Goal: Transaction & Acquisition: Purchase product/service

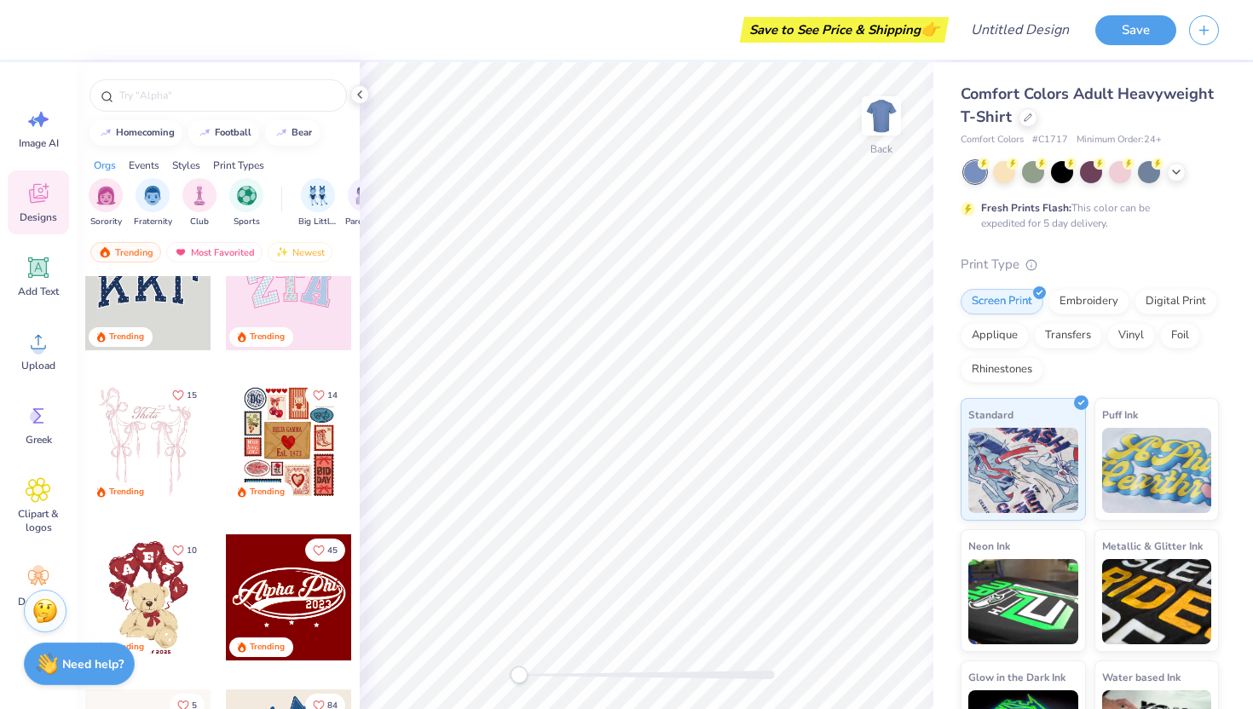
scroll to position [56, 0]
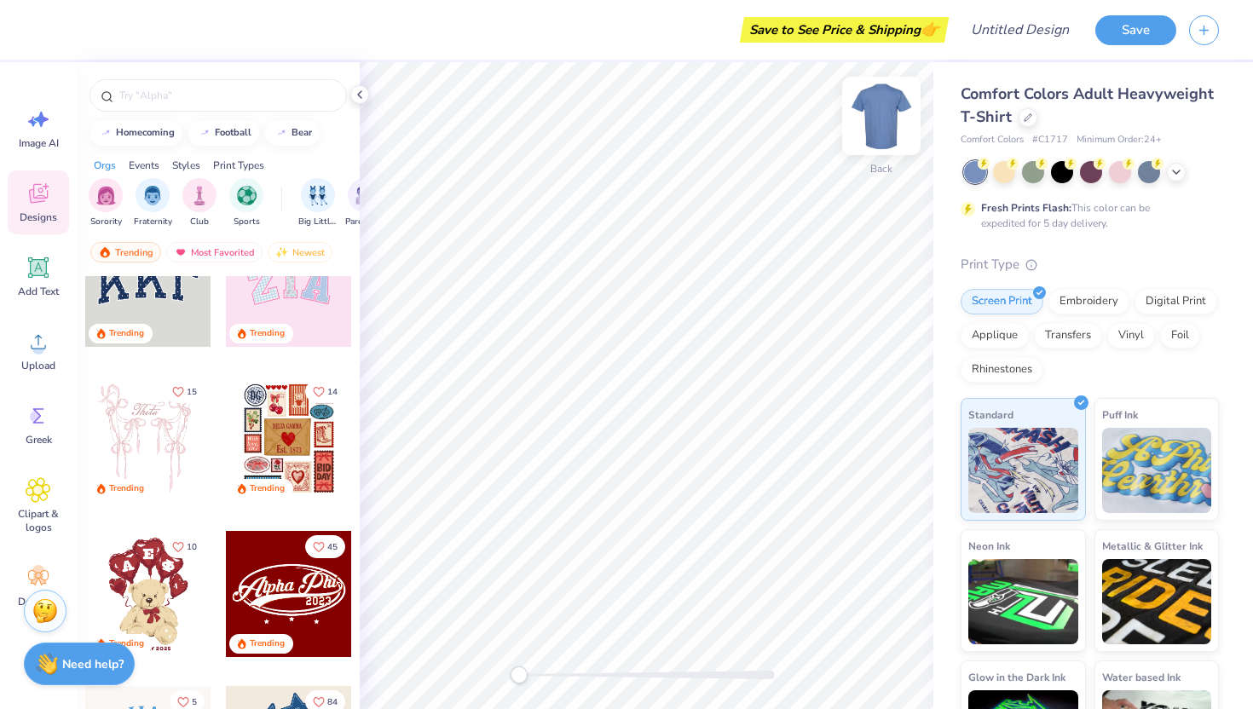
click at [880, 117] on img at bounding box center [881, 116] width 68 height 68
click at [878, 120] on img at bounding box center [881, 116] width 68 height 68
click at [1028, 118] on icon at bounding box center [1027, 116] width 9 height 9
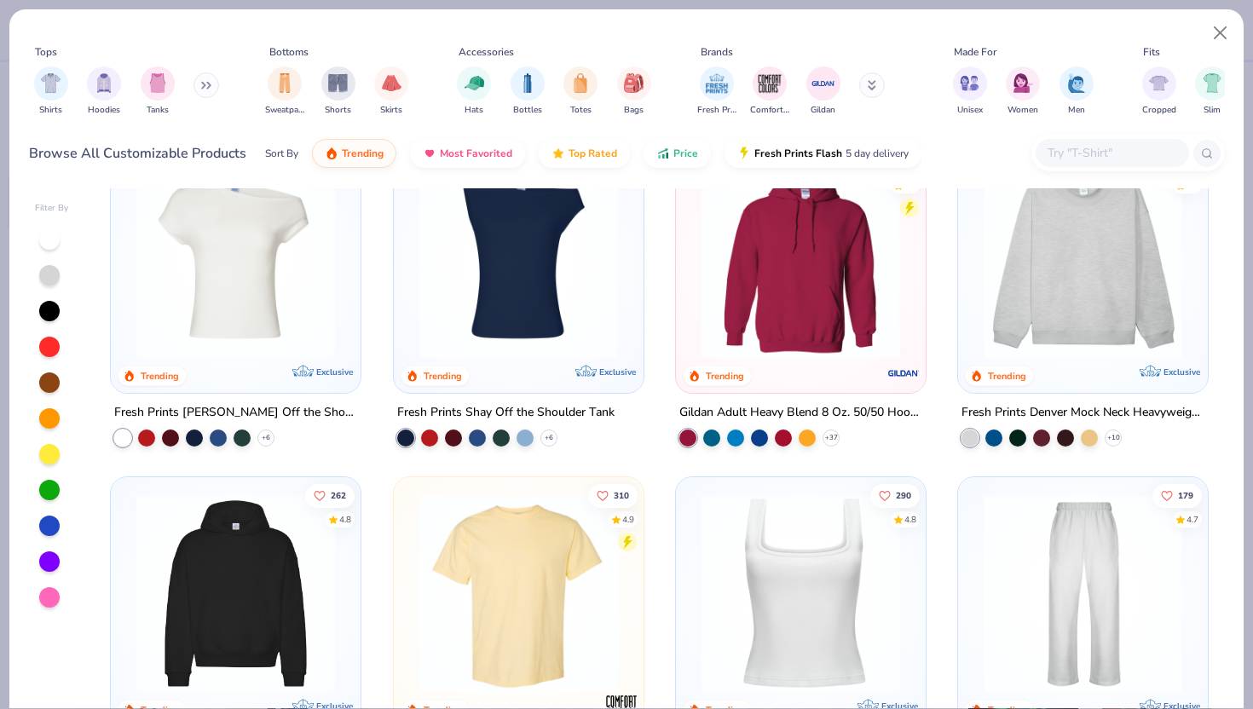
scroll to position [55, 0]
click at [975, 329] on img at bounding box center [867, 258] width 216 height 199
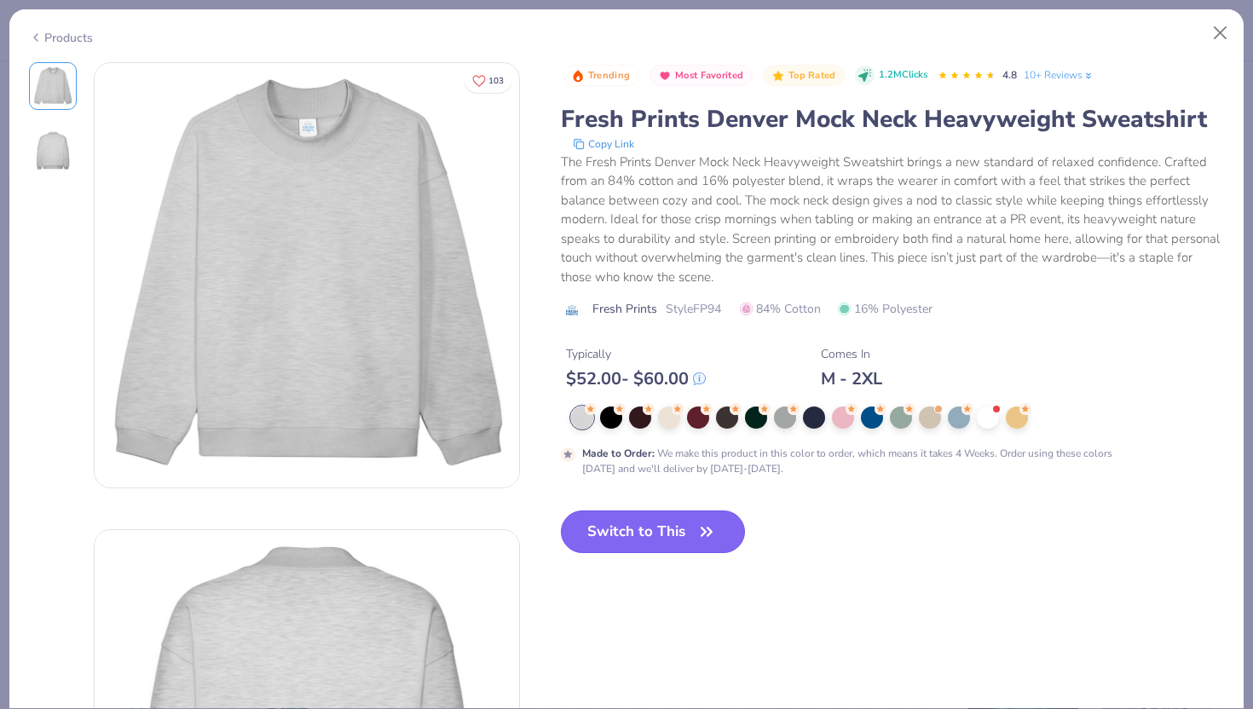
click at [657, 532] on button "Switch to This" at bounding box center [653, 531] width 185 height 43
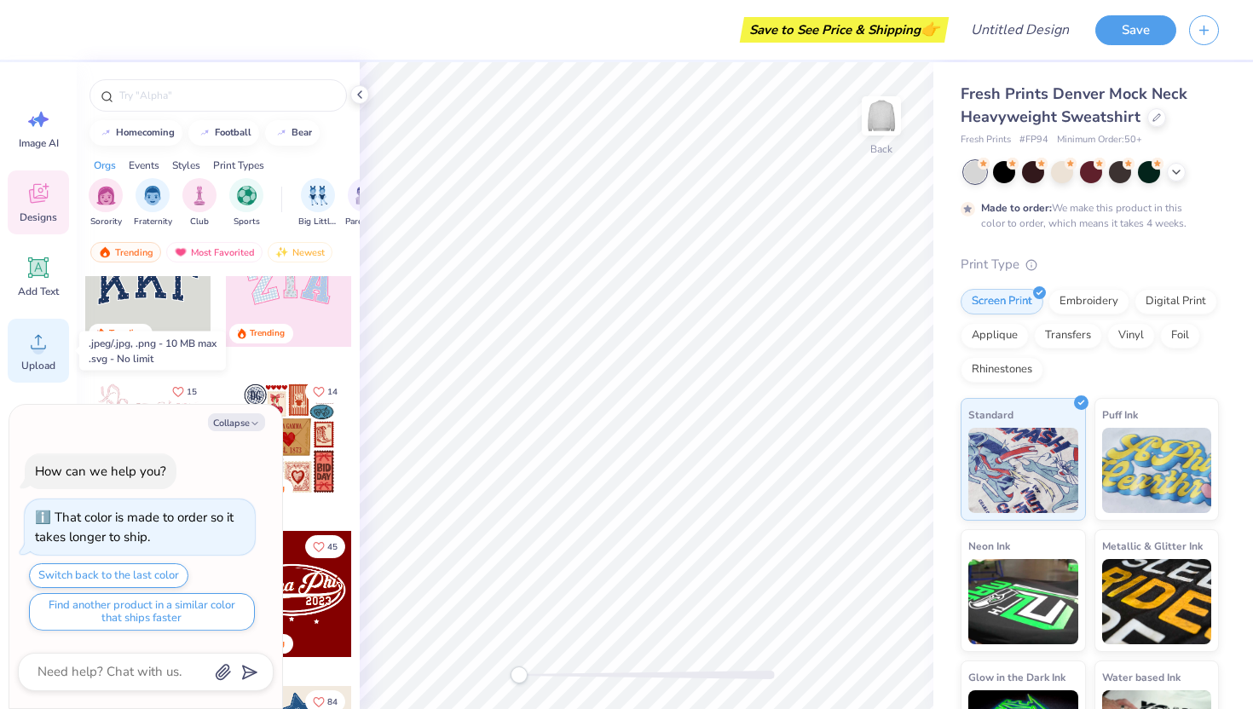
click at [42, 349] on circle at bounding box center [38, 349] width 12 height 12
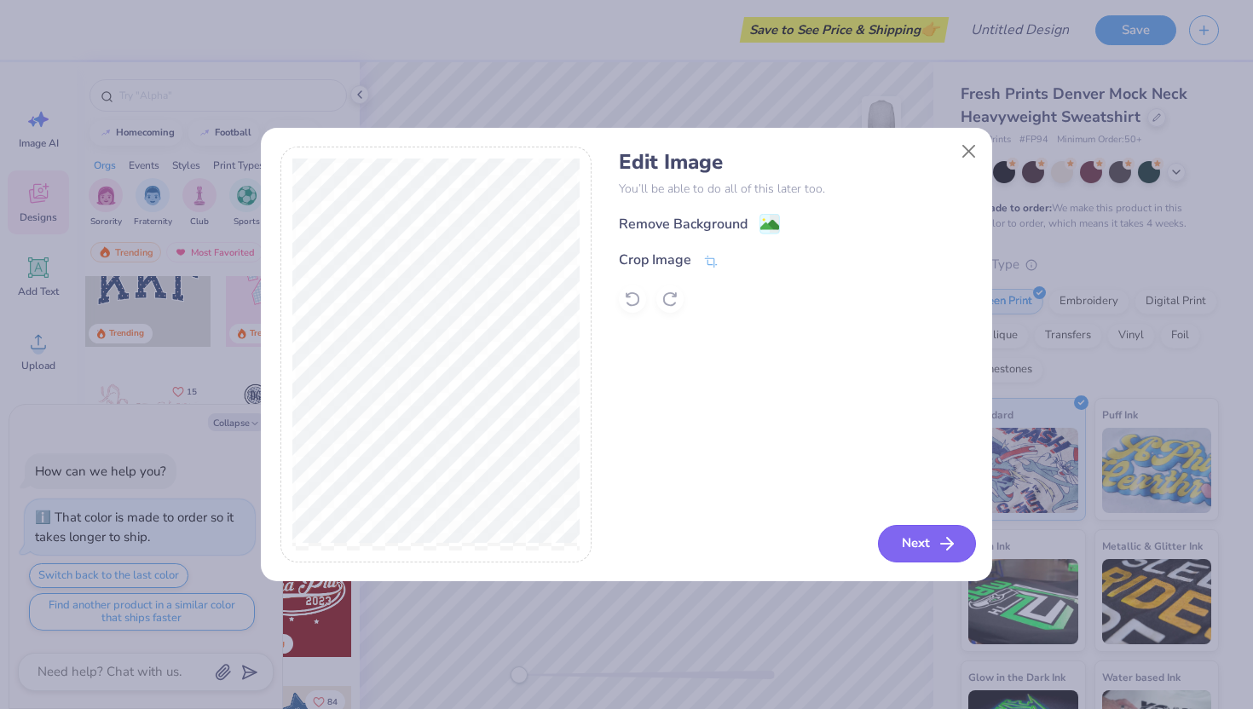
click at [910, 551] on button "Next" at bounding box center [927, 543] width 98 height 37
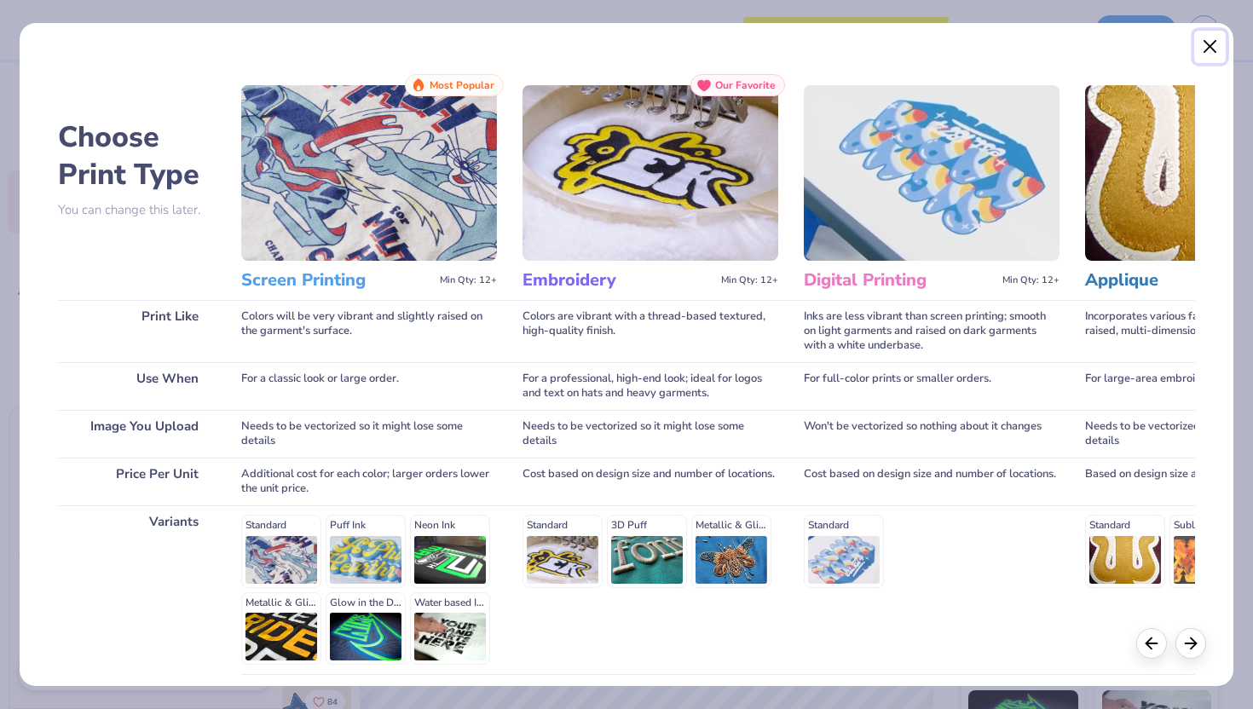
click at [1204, 48] on button "Close" at bounding box center [1210, 47] width 32 height 32
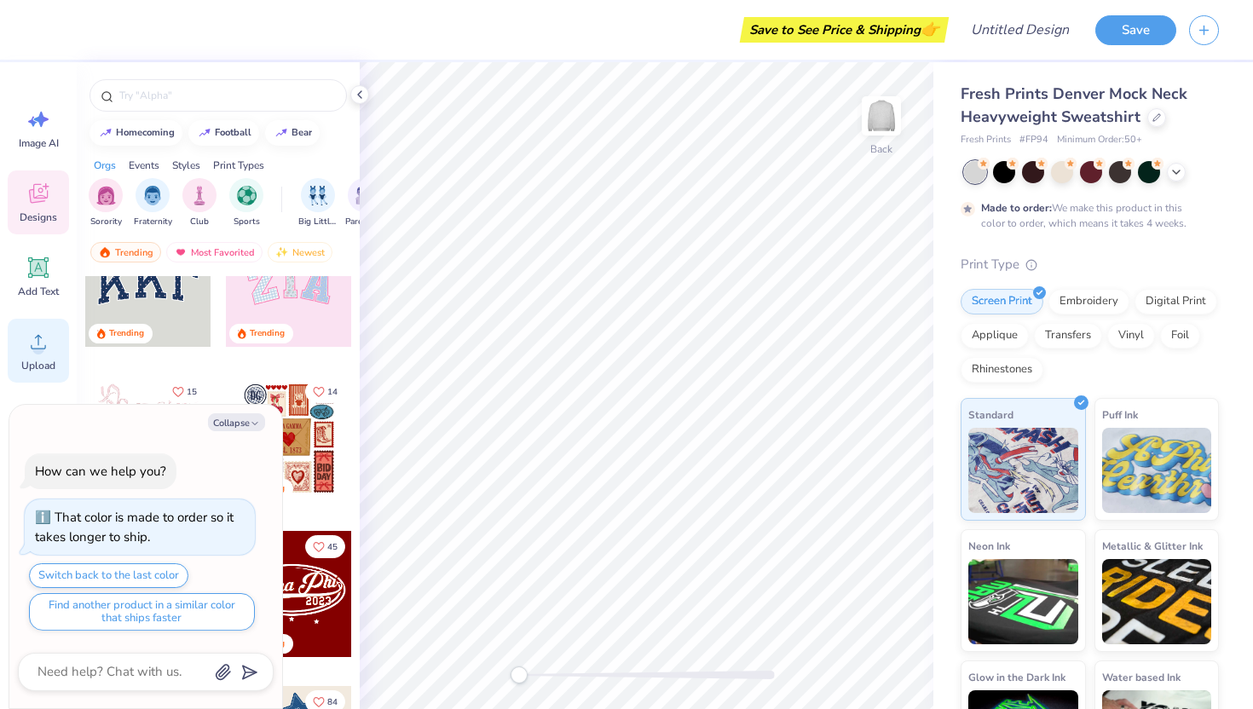
click at [34, 364] on span "Upload" at bounding box center [38, 366] width 34 height 14
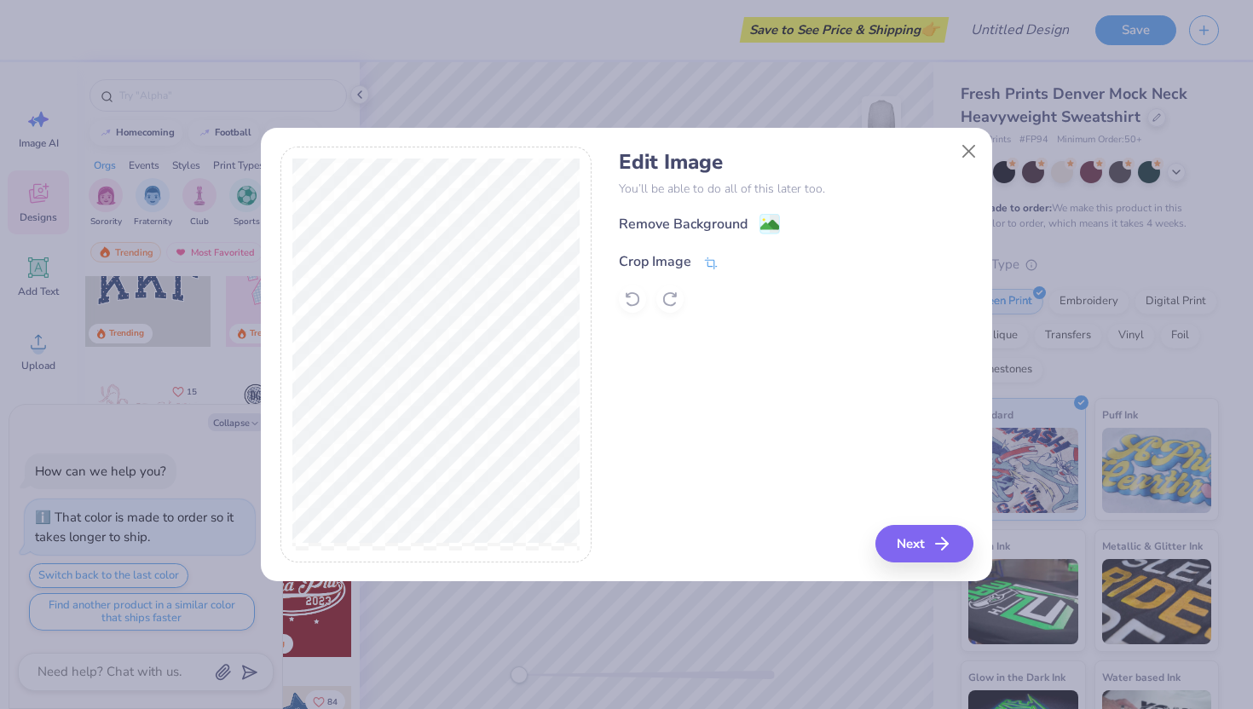
click at [658, 264] on div "Crop Image" at bounding box center [655, 261] width 72 height 20
click at [769, 226] on div "Remove Background Crop Image" at bounding box center [796, 263] width 354 height 100
click at [707, 224] on div "Remove Background Crop Image" at bounding box center [796, 263] width 354 height 100
click at [930, 559] on div "Edit Image You’ll be able to do all of this later too. Remove Background Crop I…" at bounding box center [796, 355] width 354 height 416
click at [924, 541] on div "Edit Image You’ll be able to do all of this later too. Remove Background Crop I…" at bounding box center [796, 355] width 354 height 416
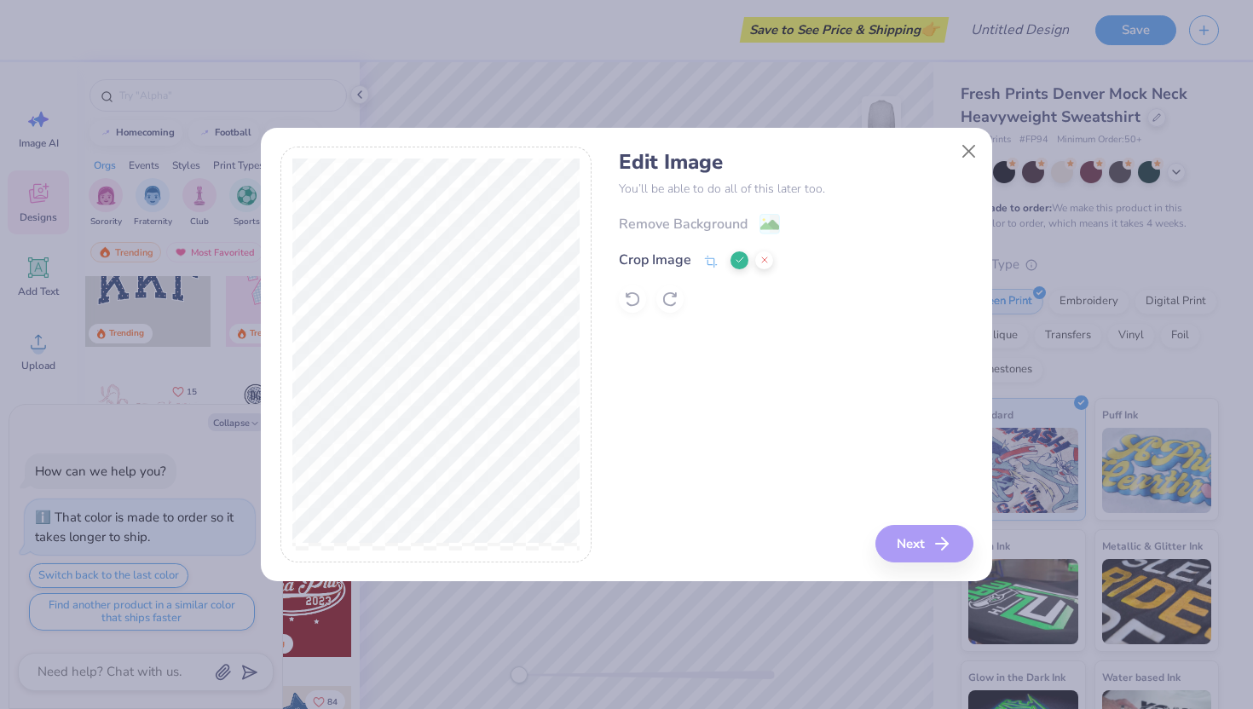
click at [734, 262] on icon at bounding box center [739, 260] width 10 height 10
click at [736, 218] on div "Remove Background" at bounding box center [683, 226] width 129 height 20
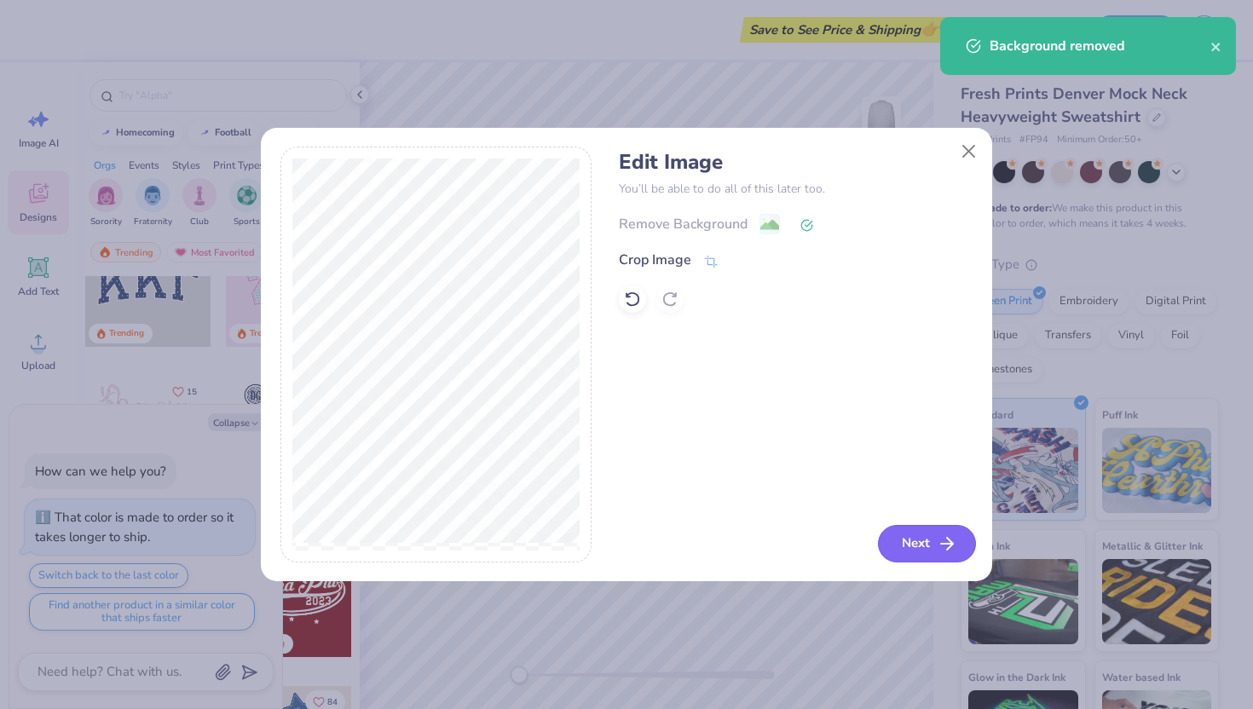
click at [924, 542] on button "Next" at bounding box center [927, 543] width 98 height 37
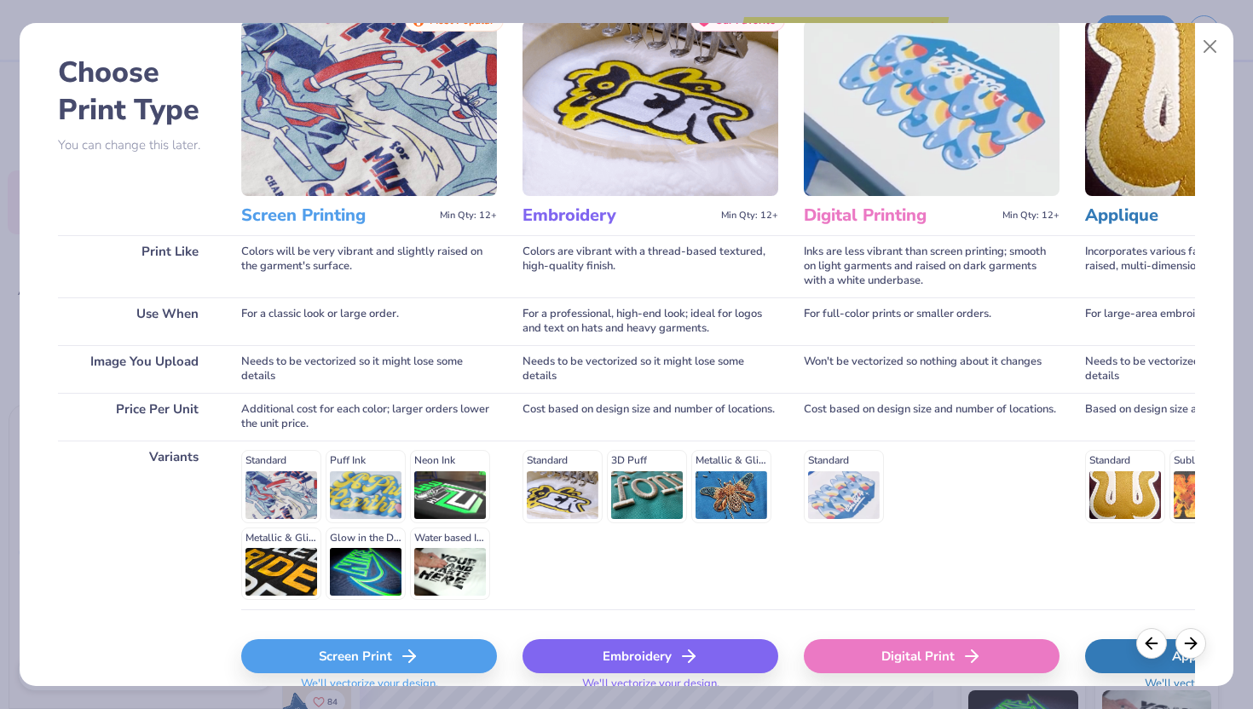
scroll to position [0, 2]
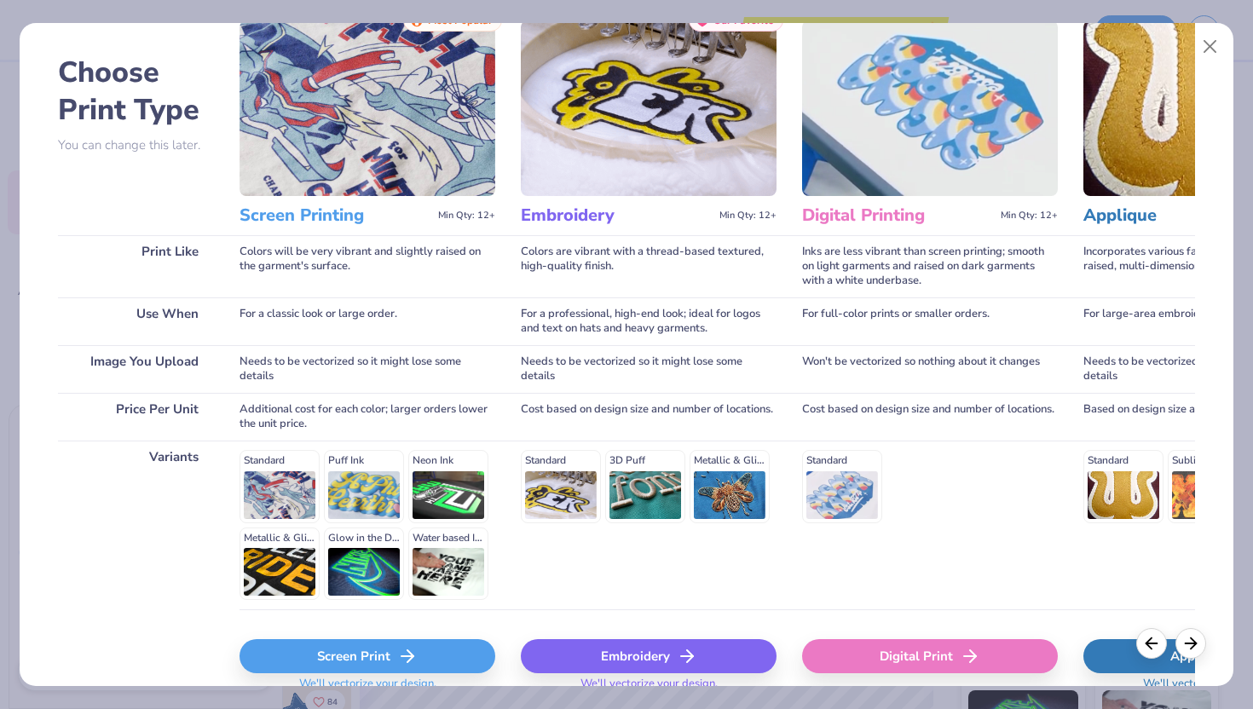
click at [439, 652] on div "Screen Print" at bounding box center [367, 656] width 256 height 34
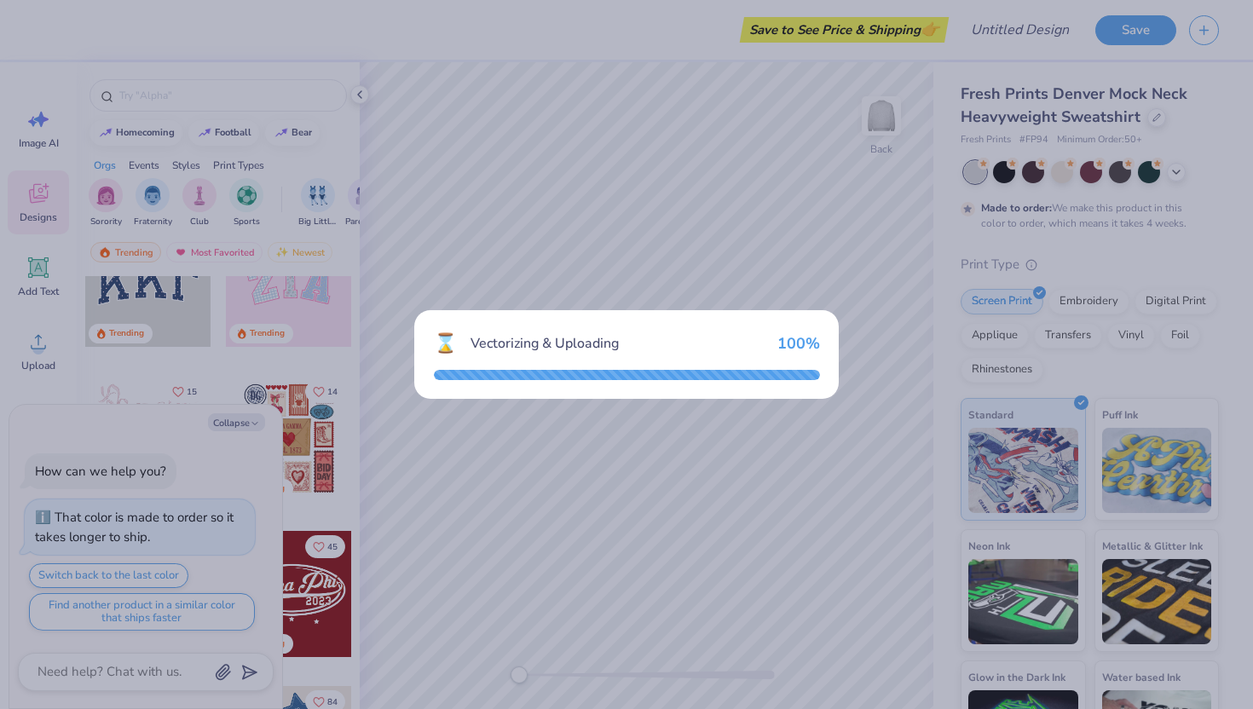
type textarea "x"
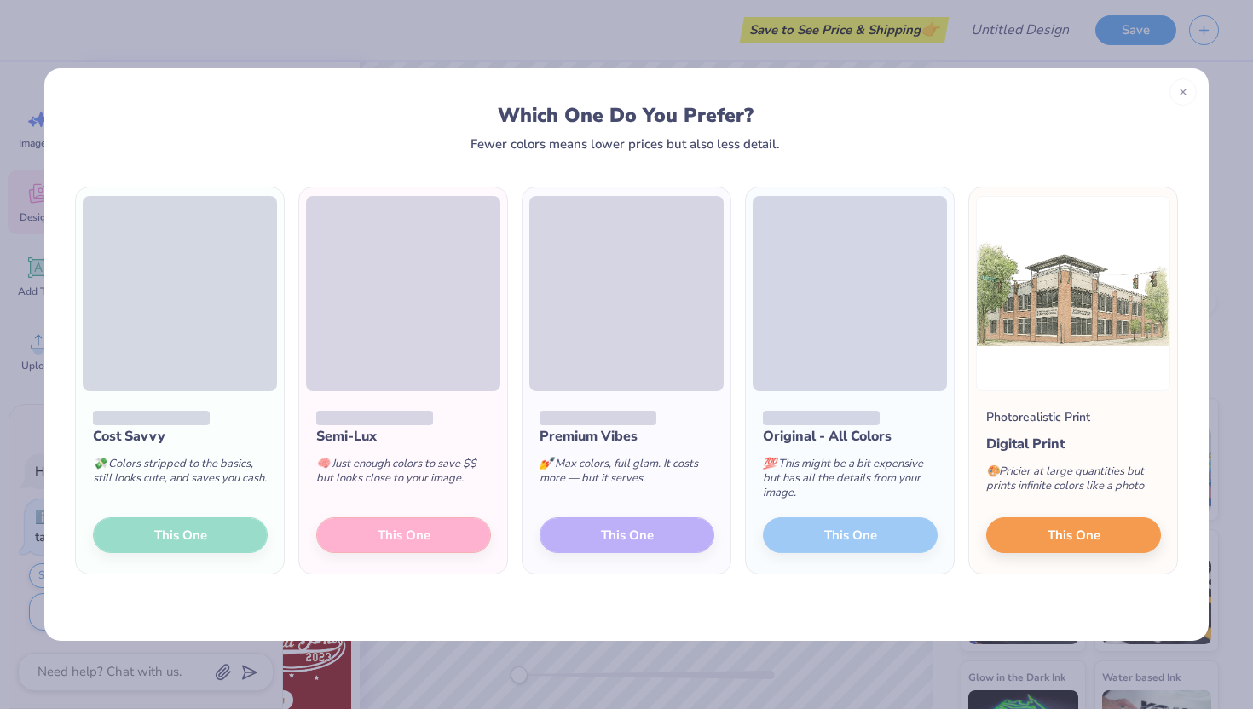
scroll to position [56, 0]
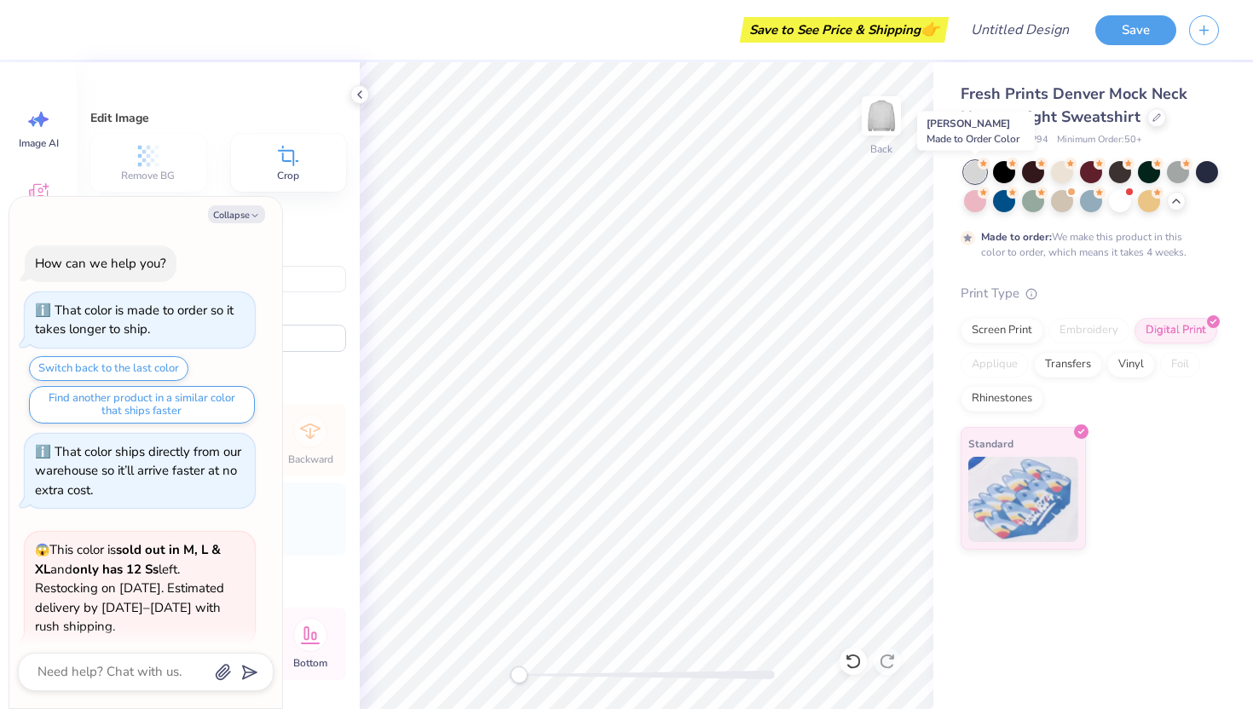
click at [977, 169] on div at bounding box center [975, 172] width 22 height 22
type textarea "x"
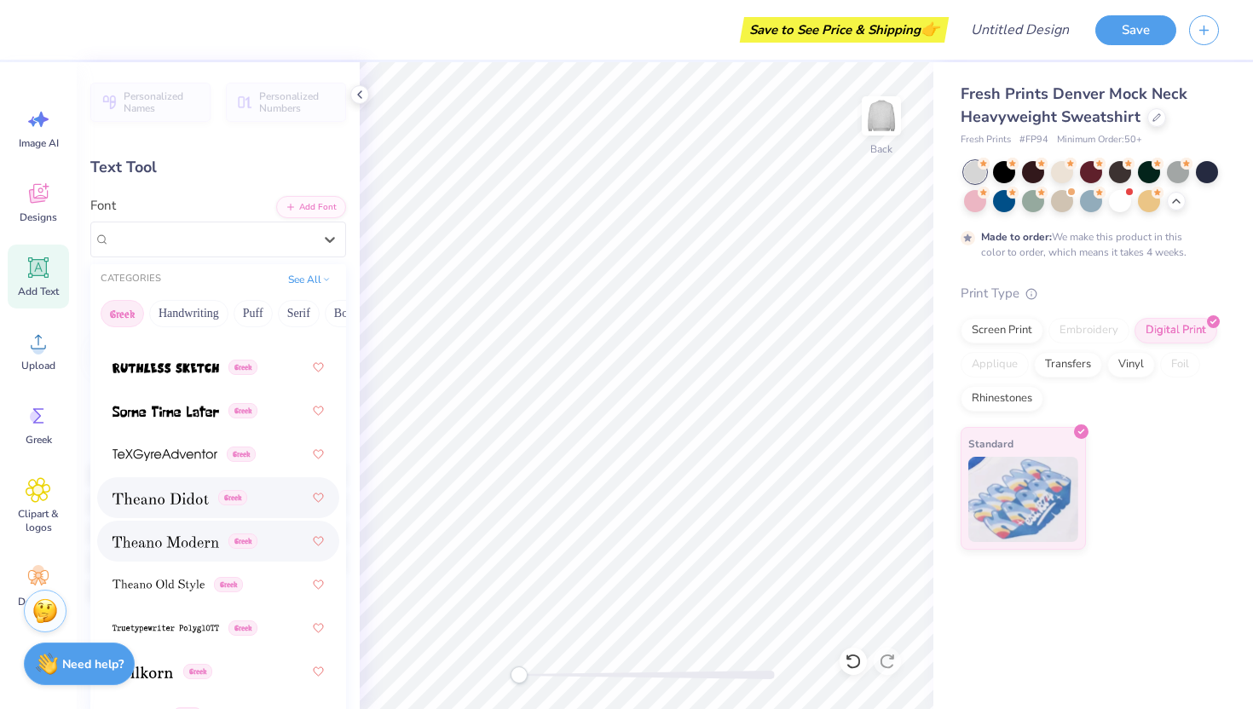
scroll to position [1657, 0]
